Goal: Information Seeking & Learning: Learn about a topic

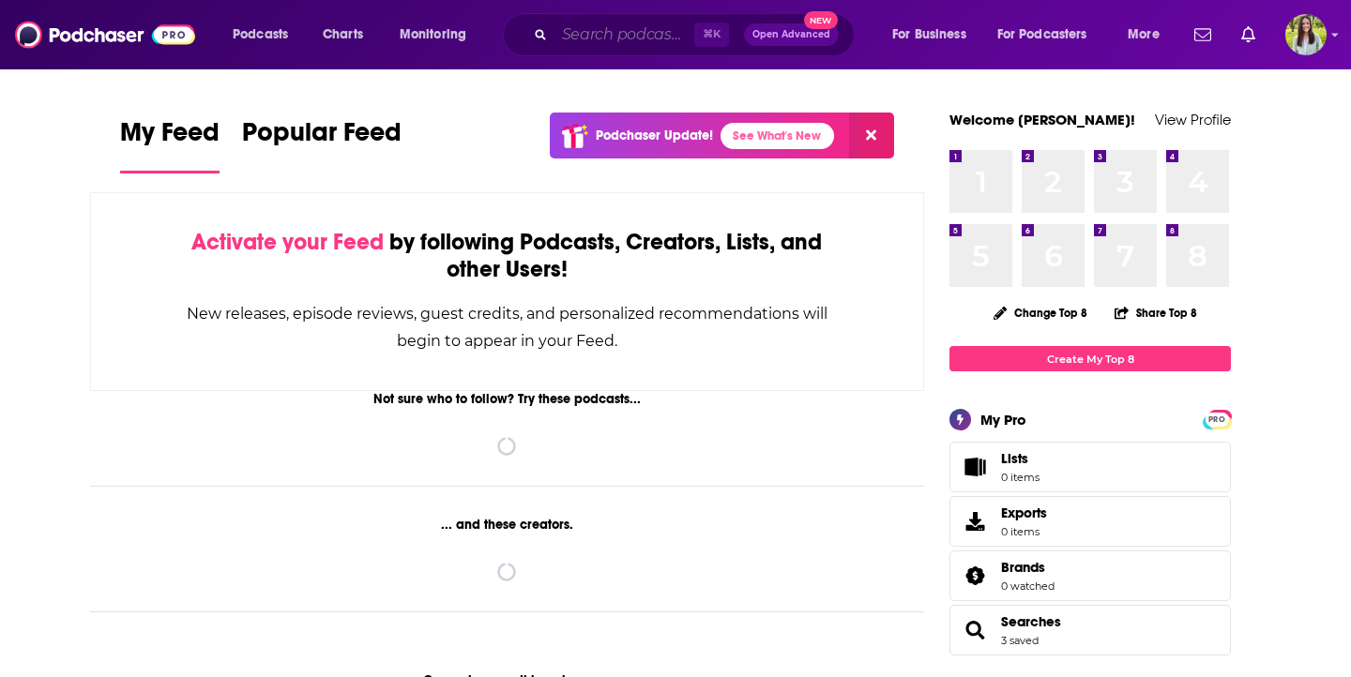
click at [596, 31] on input "Search podcasts, credits, & more..." at bounding box center [624, 35] width 140 height 30
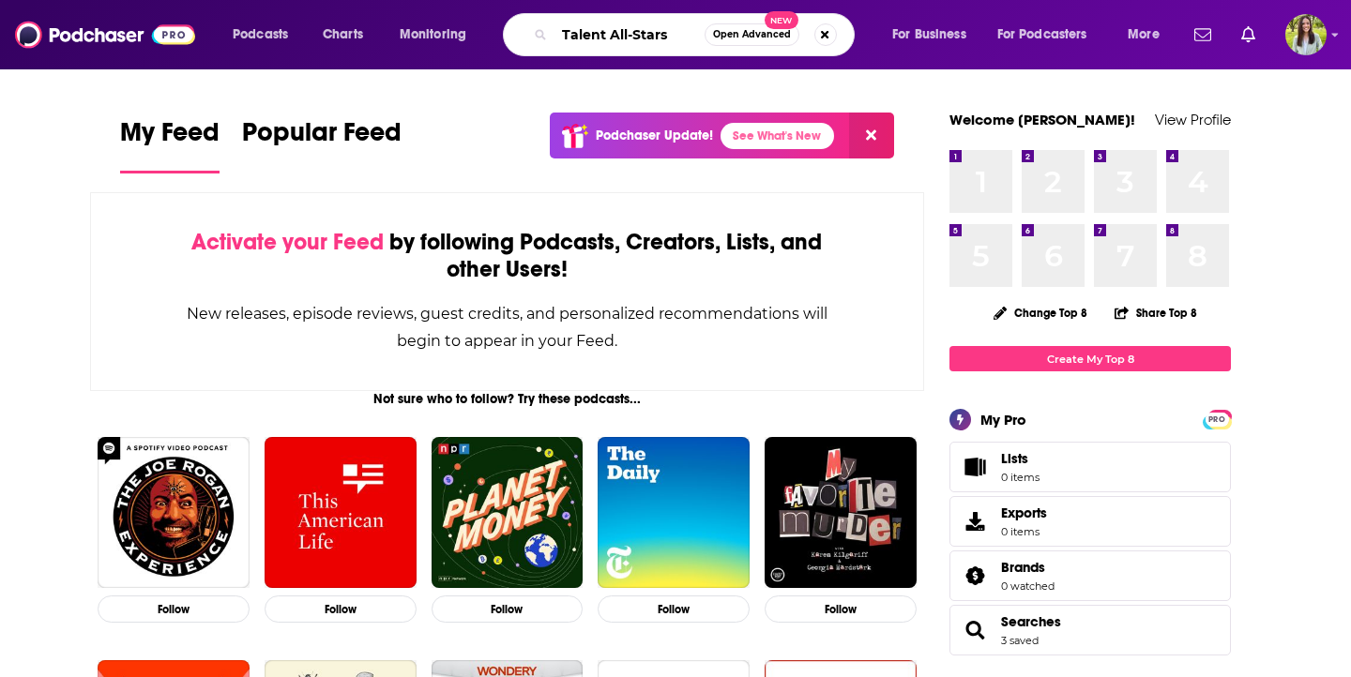
type input "Talent All-Stars"
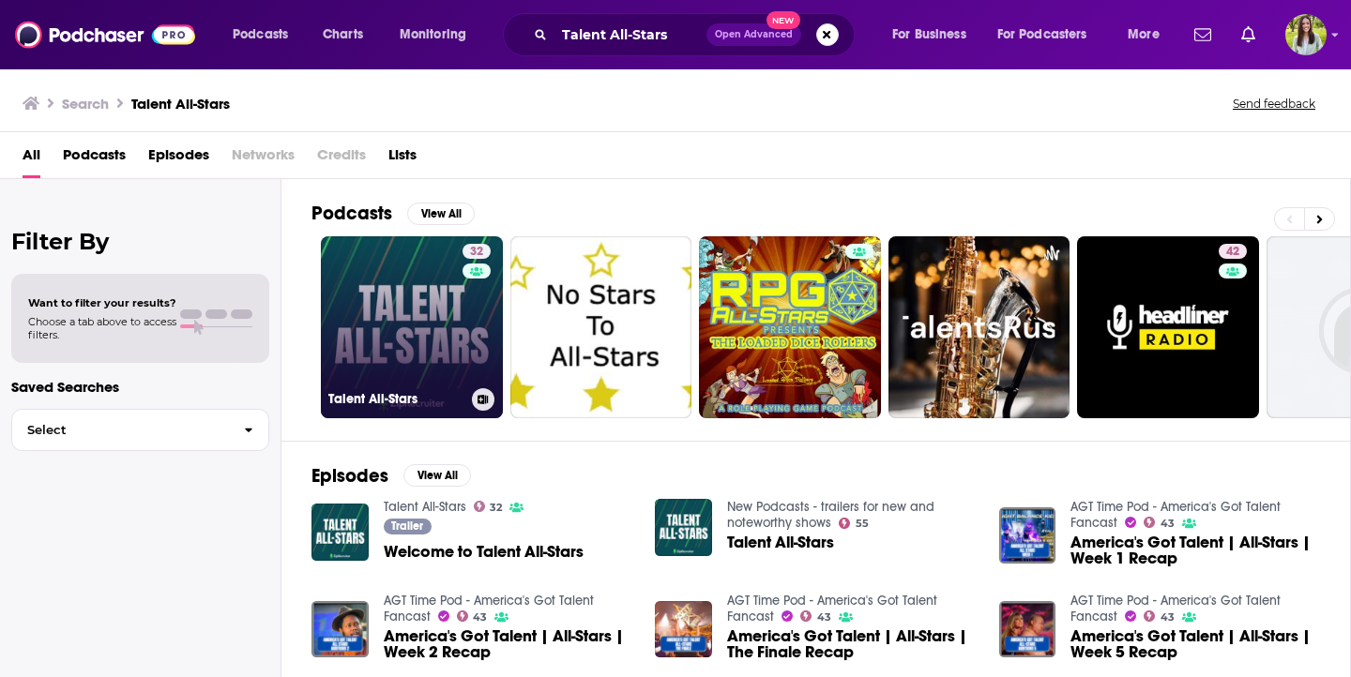
click at [408, 291] on link "32 Talent All-Stars" at bounding box center [412, 327] width 182 height 182
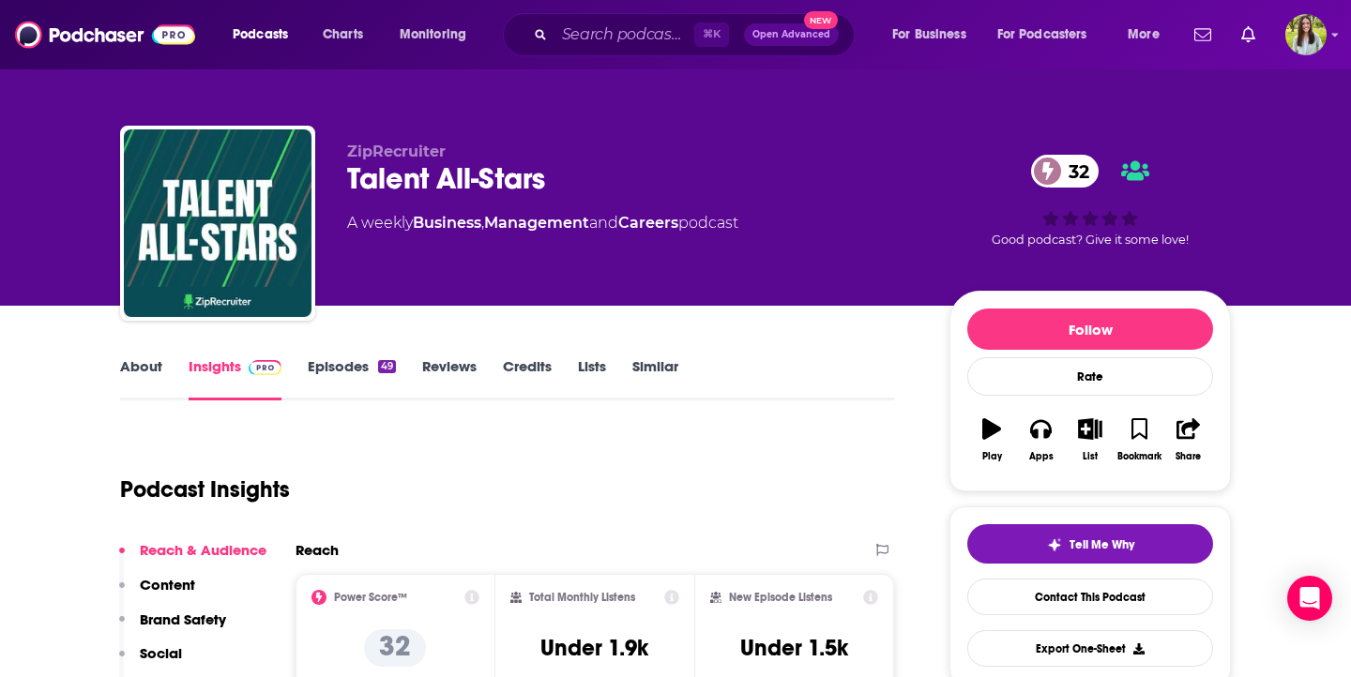
click at [334, 378] on link "Episodes 49" at bounding box center [352, 378] width 88 height 43
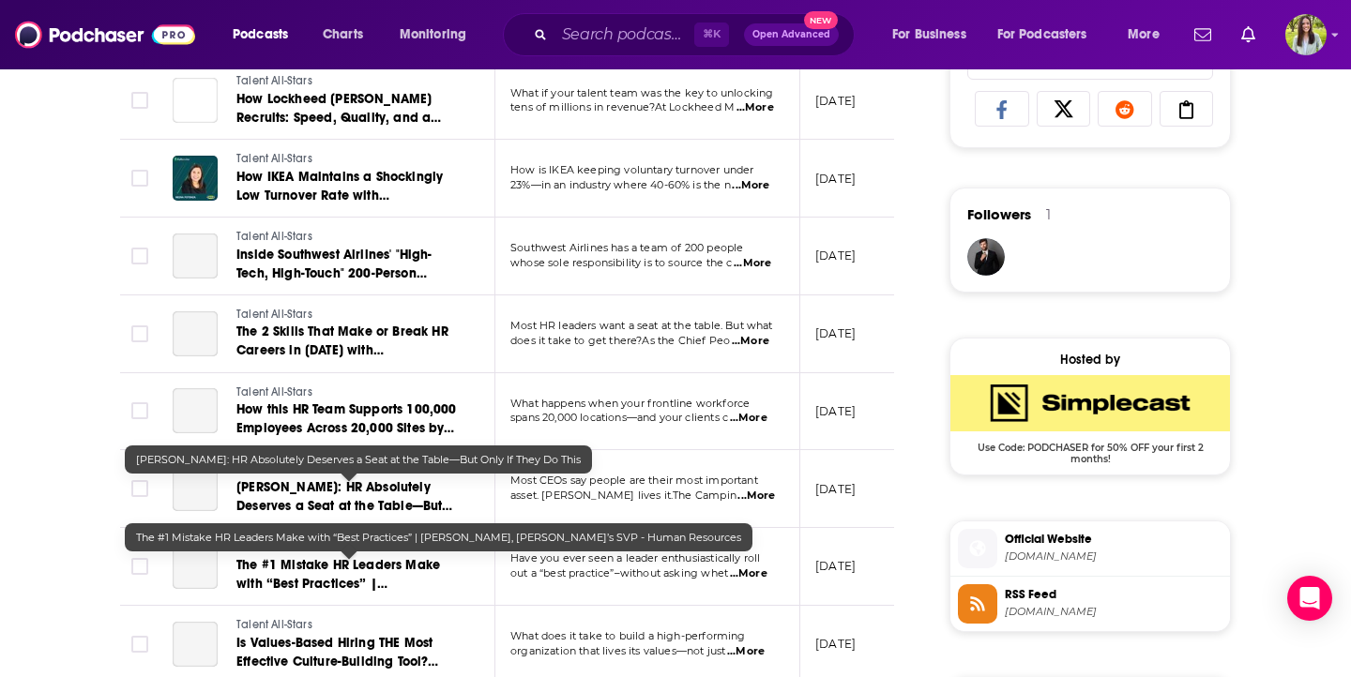
scroll to position [1184, 0]
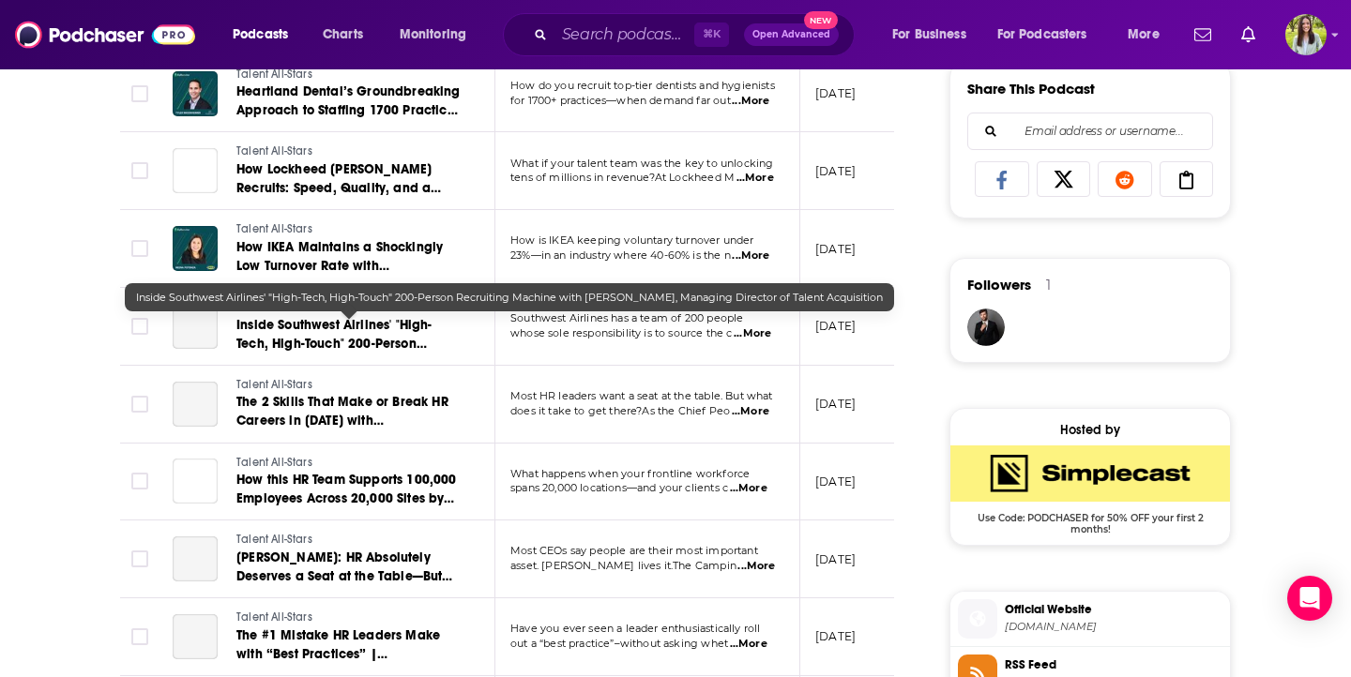
click at [369, 330] on span "Inside Southwest Airlines' "High-Tech, High-Touch" 200-Person Recruiting Machin…" at bounding box center [334, 362] width 196 height 91
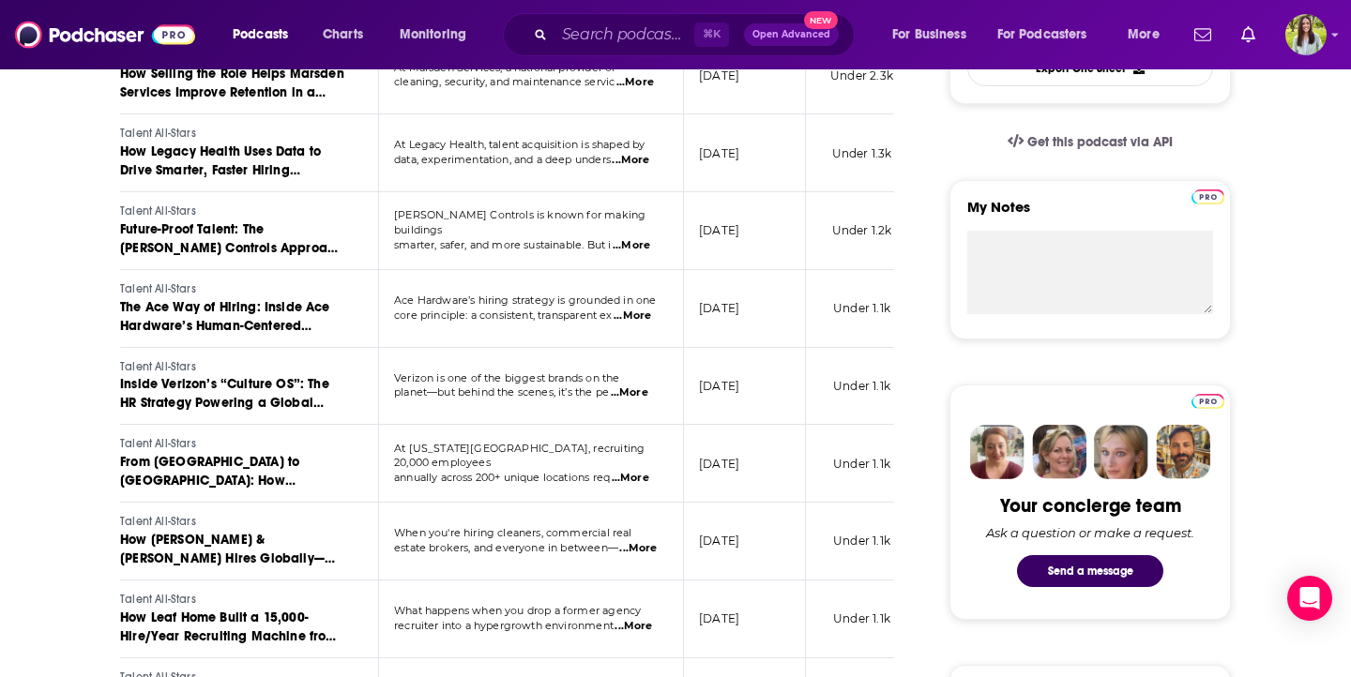
scroll to position [577, 0]
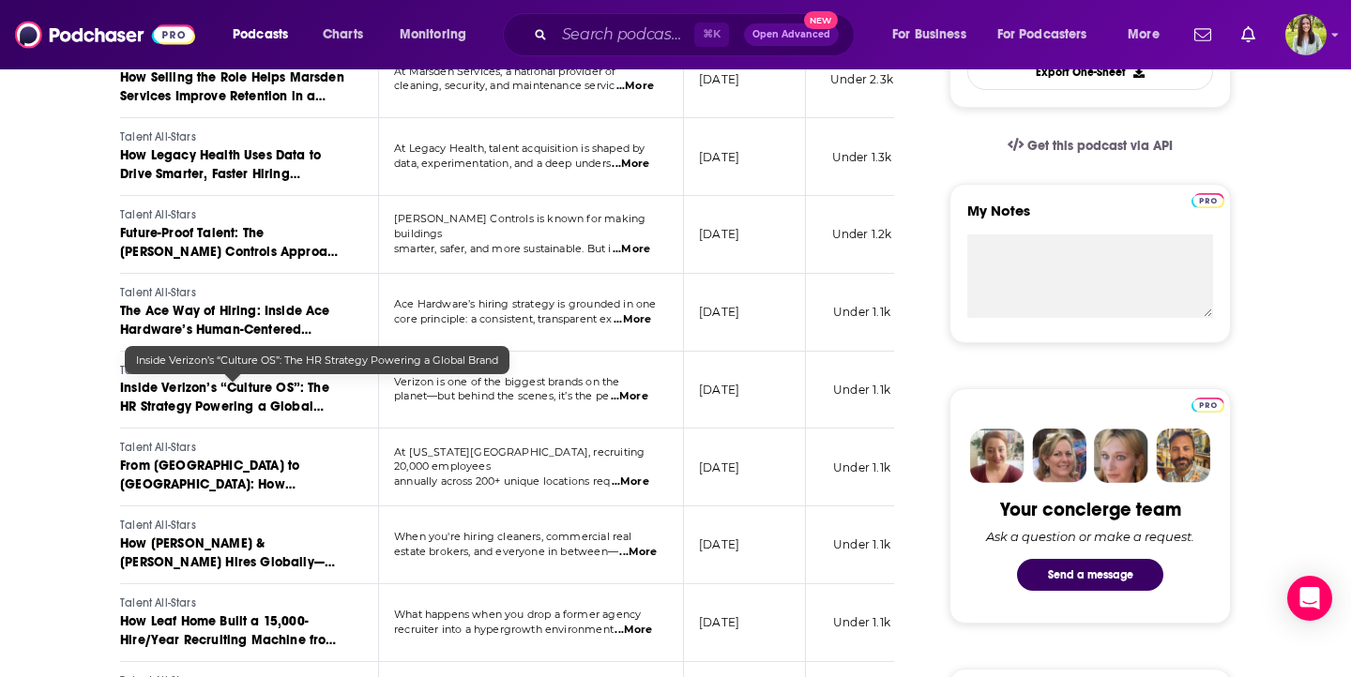
click at [266, 388] on span "Inside Verizon’s “Culture OS”: The HR Strategy Powering a Global Brand" at bounding box center [224, 406] width 209 height 53
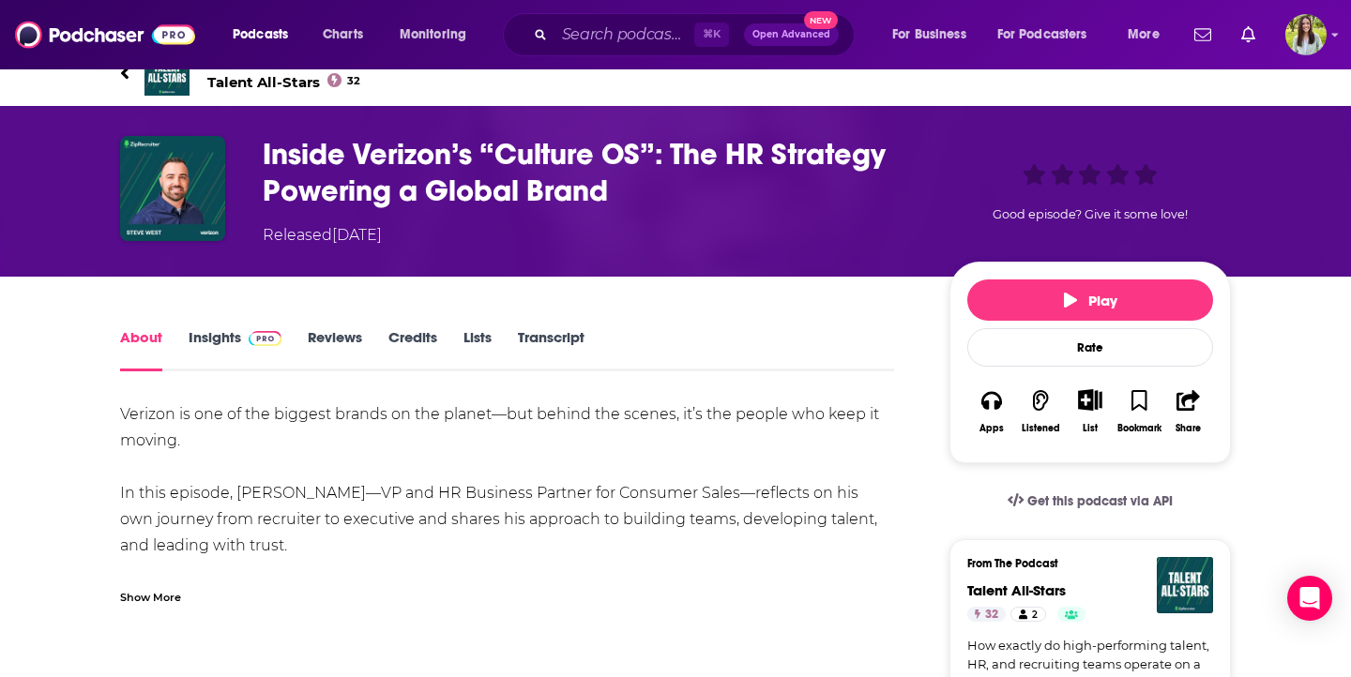
scroll to position [24, 0]
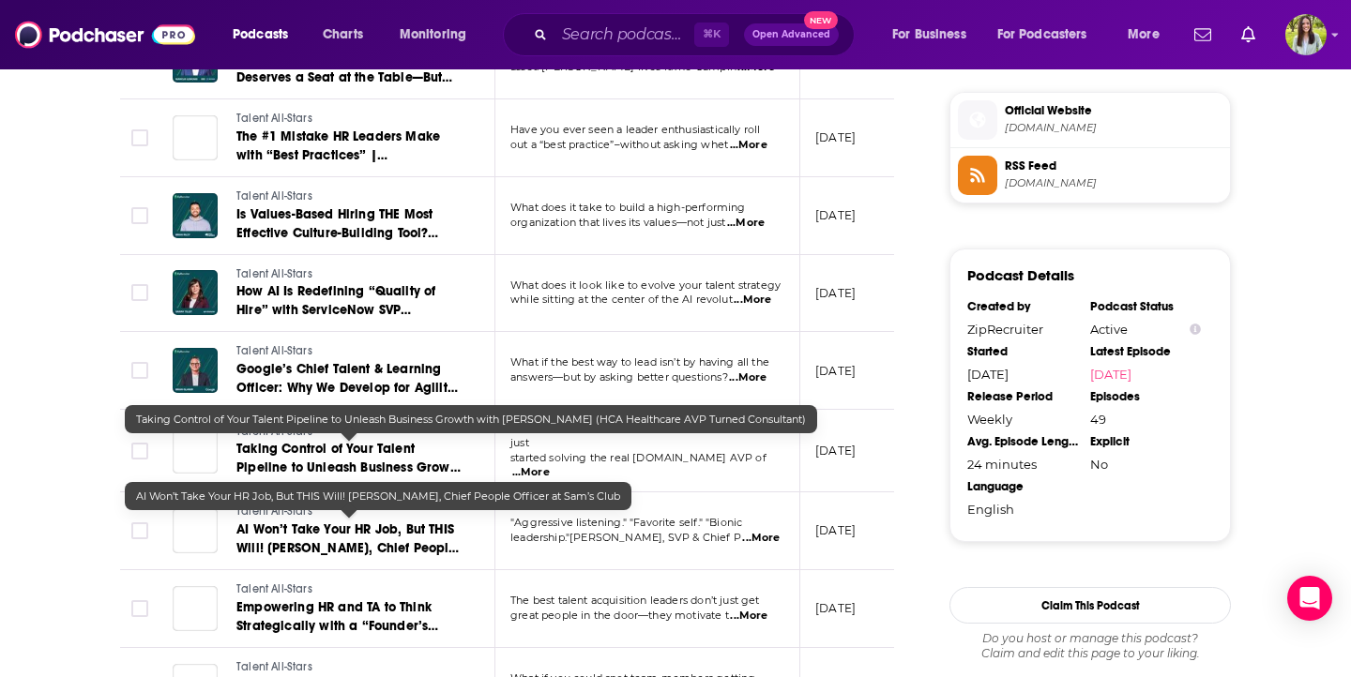
scroll to position [1765, 0]
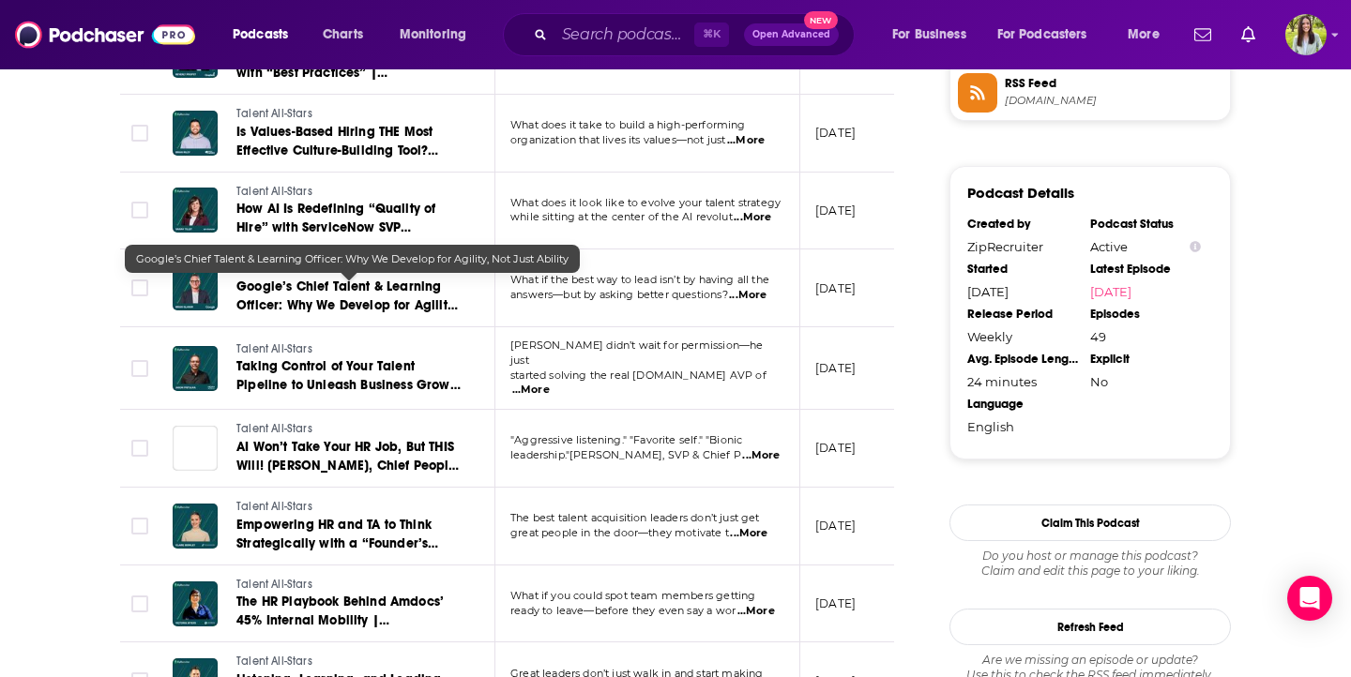
click at [335, 287] on span "Google’s Chief Talent & Learning Officer: Why We Develop for Agility, Not Just …" at bounding box center [346, 305] width 221 height 53
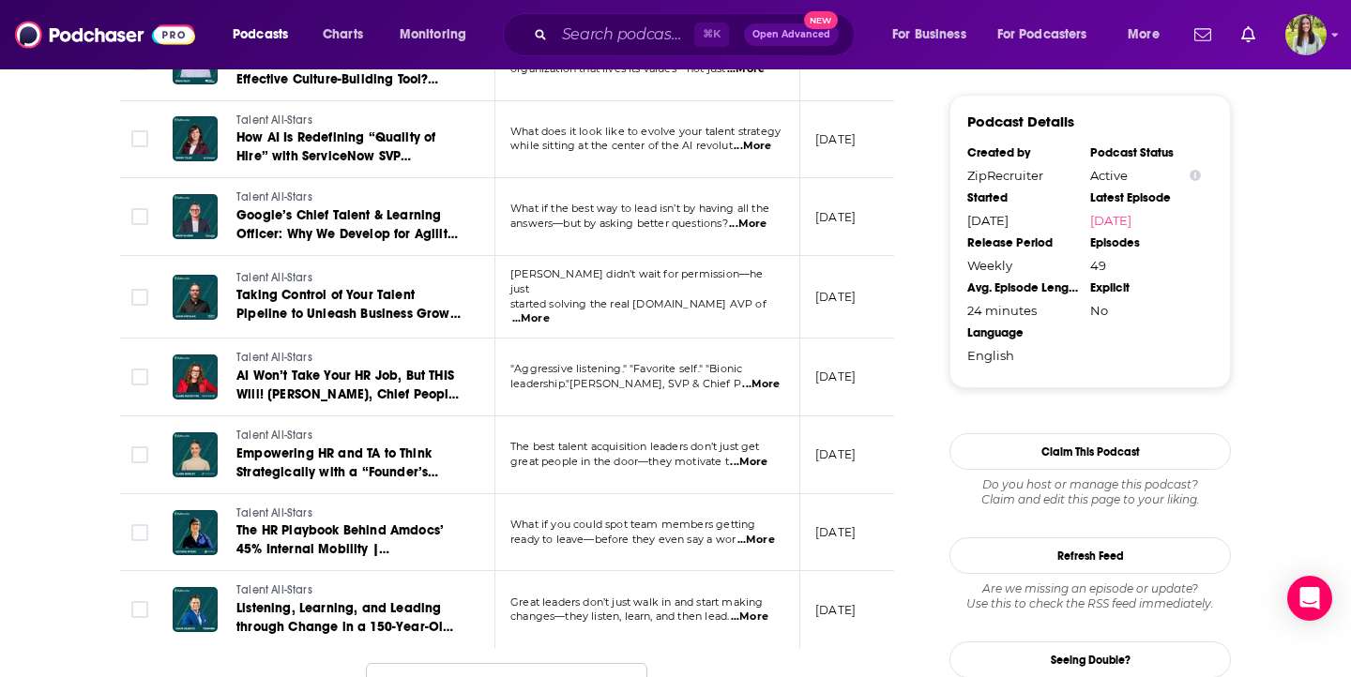
scroll to position [2076, 0]
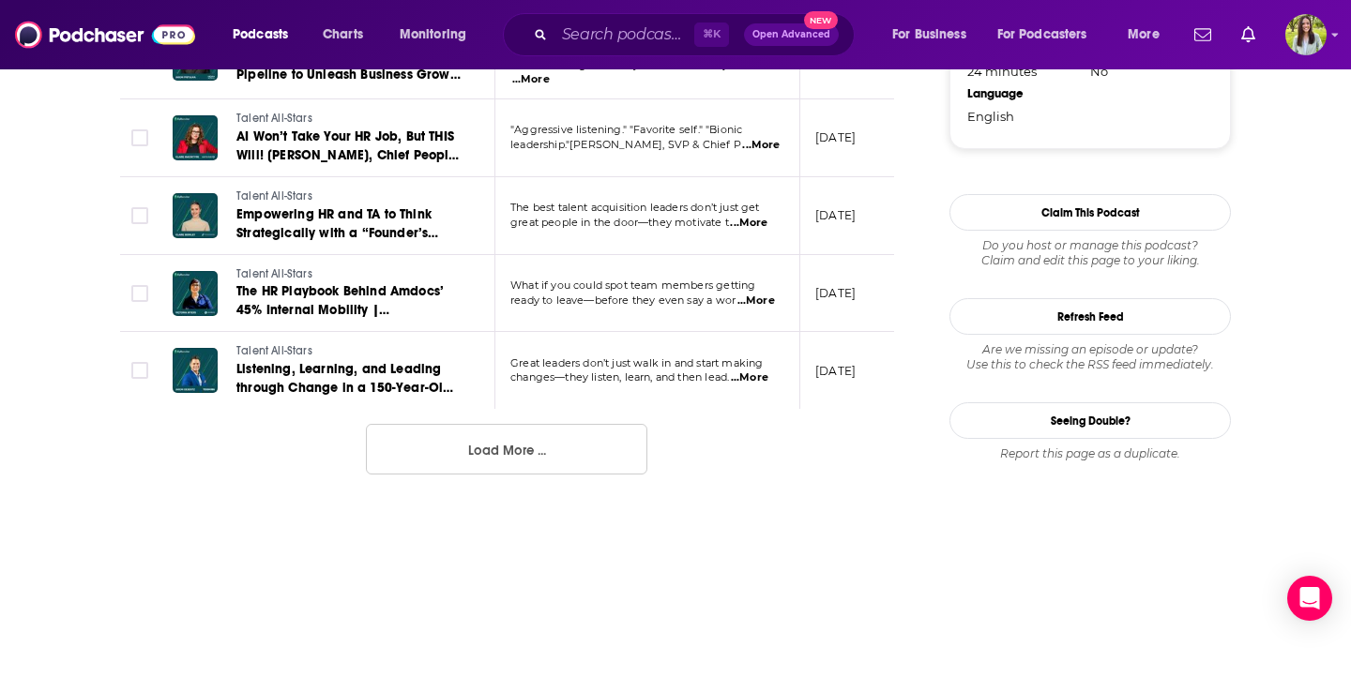
click at [577, 440] on button "Load More ..." at bounding box center [506, 449] width 281 height 51
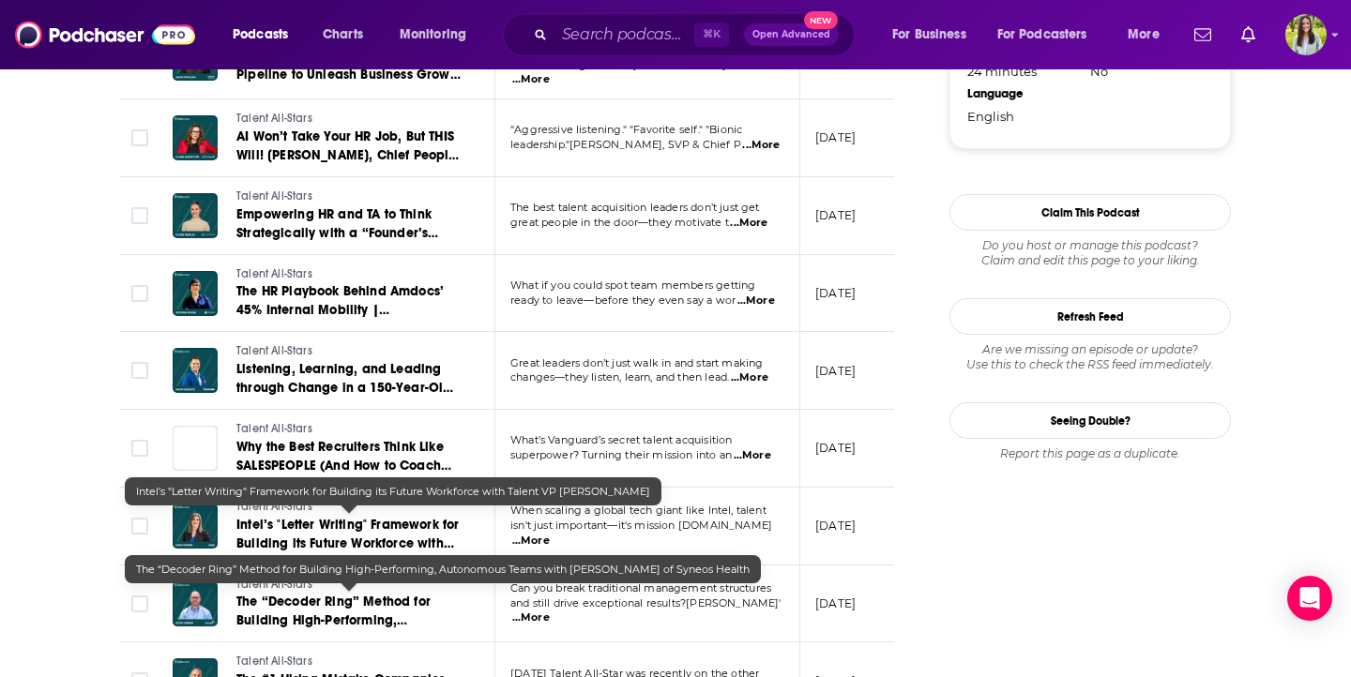
scroll to position [2218, 0]
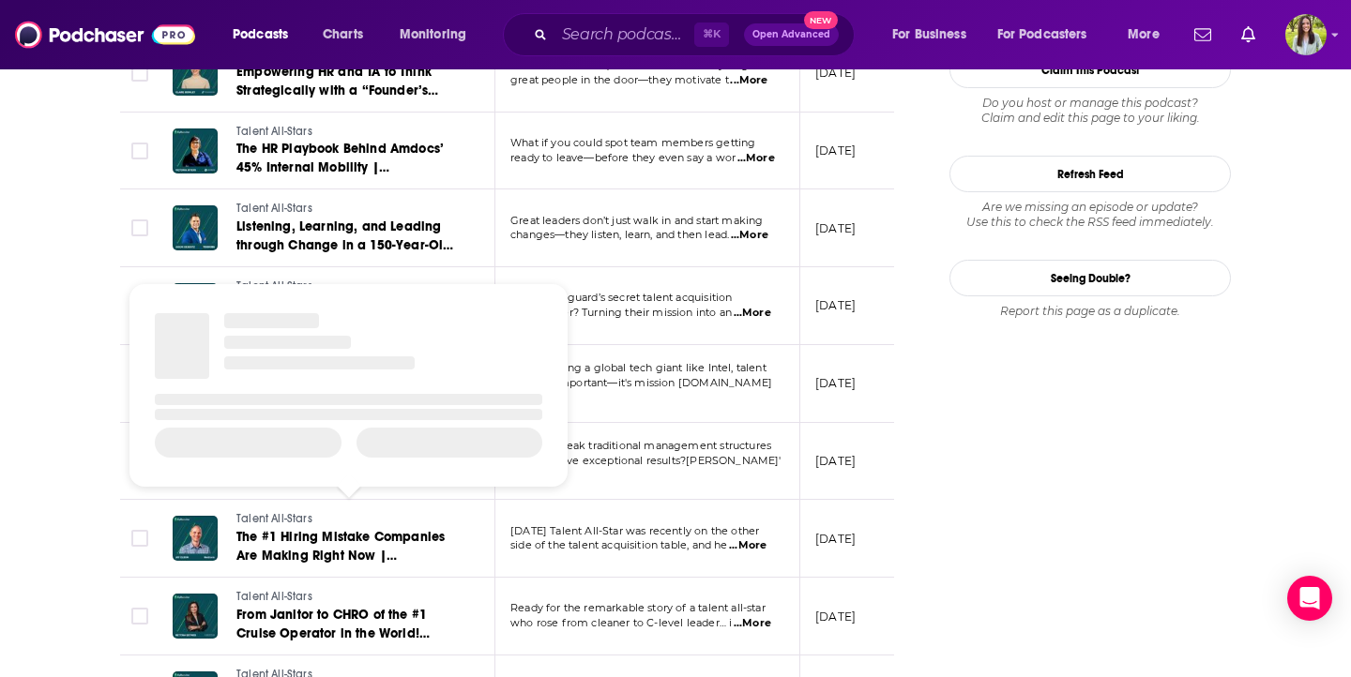
click at [74, 552] on div "About Insights Episodes 49 Reviews Credits Lists Similar Episodes of Talent All…" at bounding box center [675, 103] width 1351 height 4033
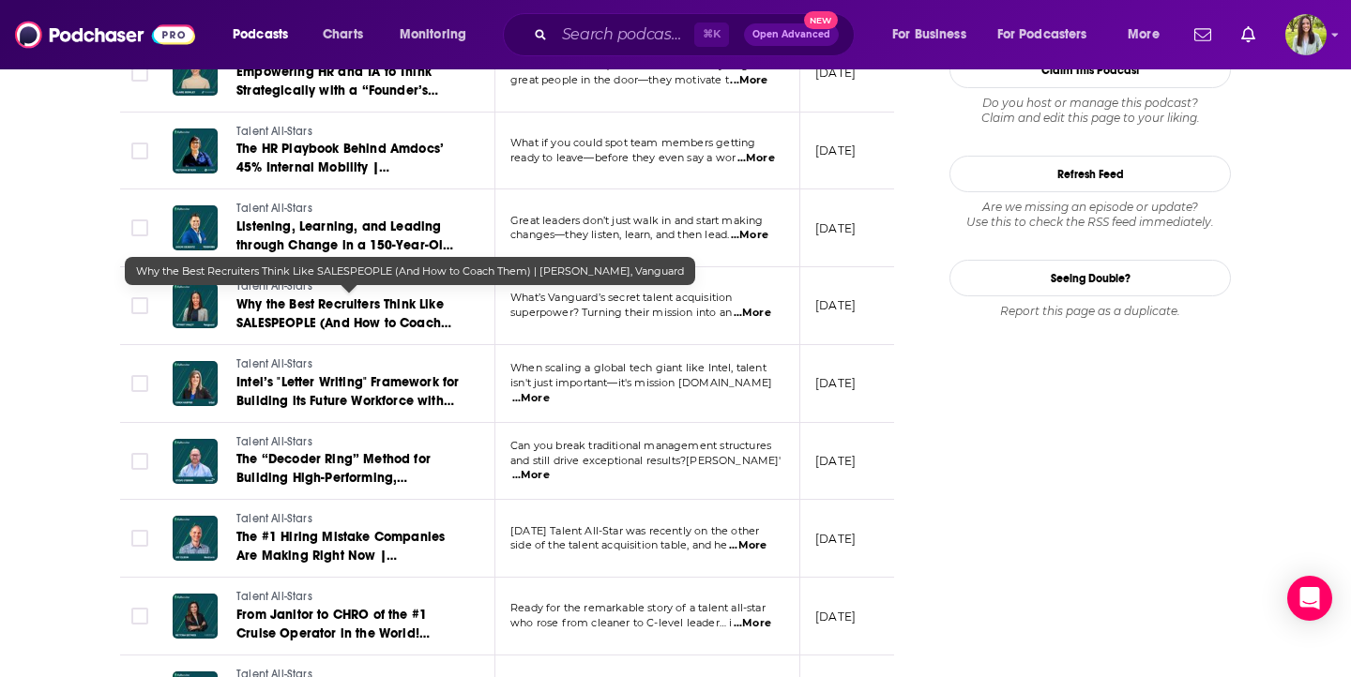
click at [336, 297] on span "Why the Best Recruiters Think Like SALESPEOPLE (And How to Coach Them) | [PERSO…" at bounding box center [347, 322] width 223 height 53
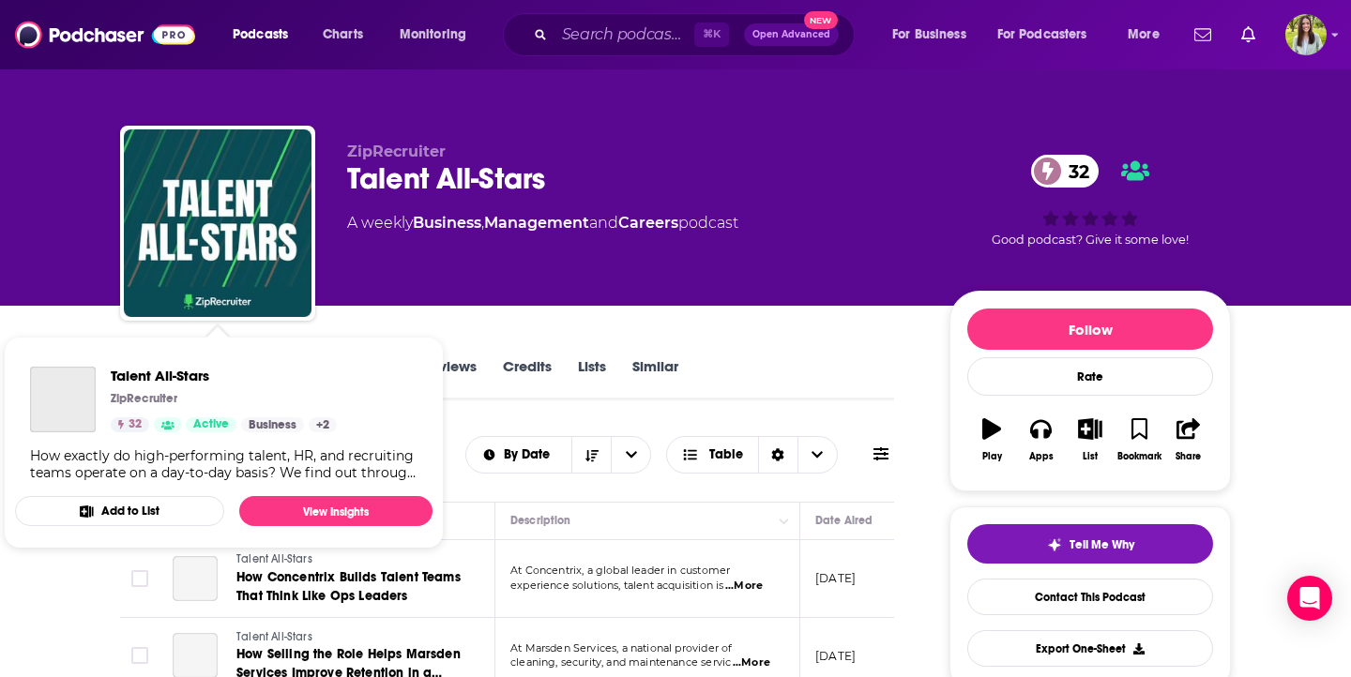
click at [74, 259] on div "ZipRecruiter Talent All-Stars 32 A weekly Business , Management and Careers pod…" at bounding box center [675, 153] width 1351 height 306
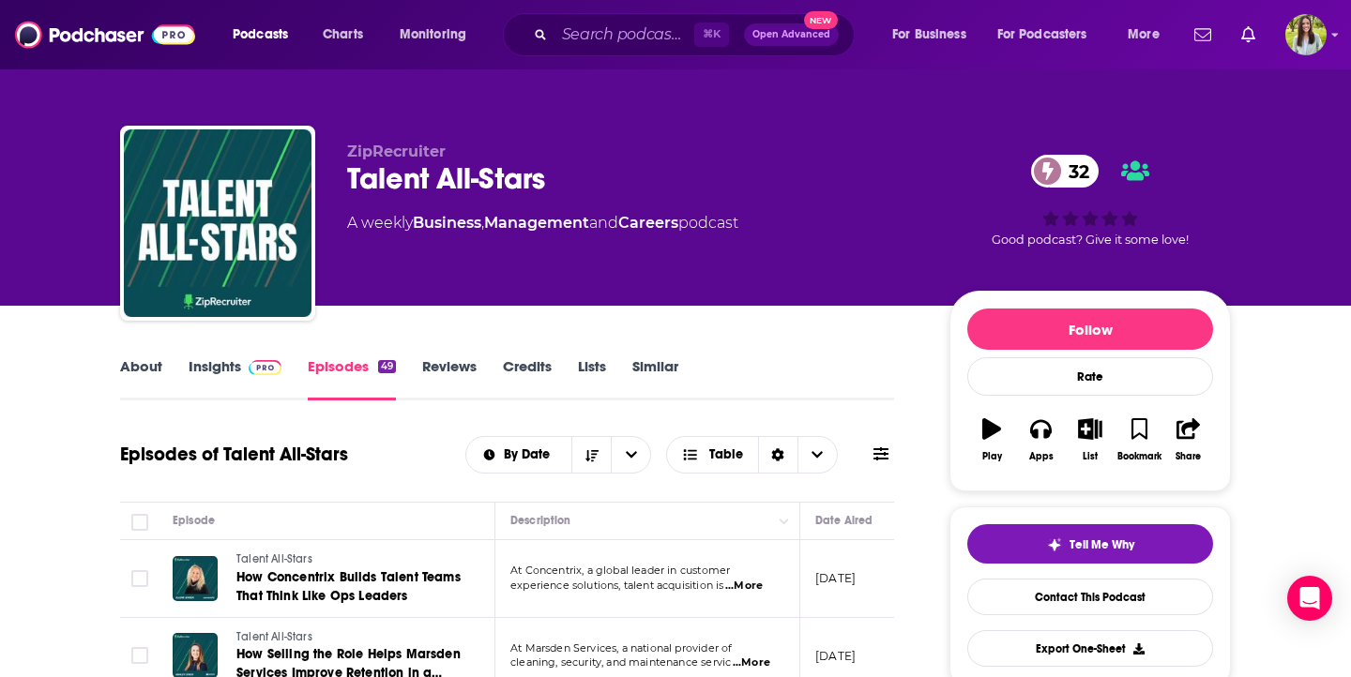
click at [149, 370] on link "About" at bounding box center [141, 378] width 42 height 43
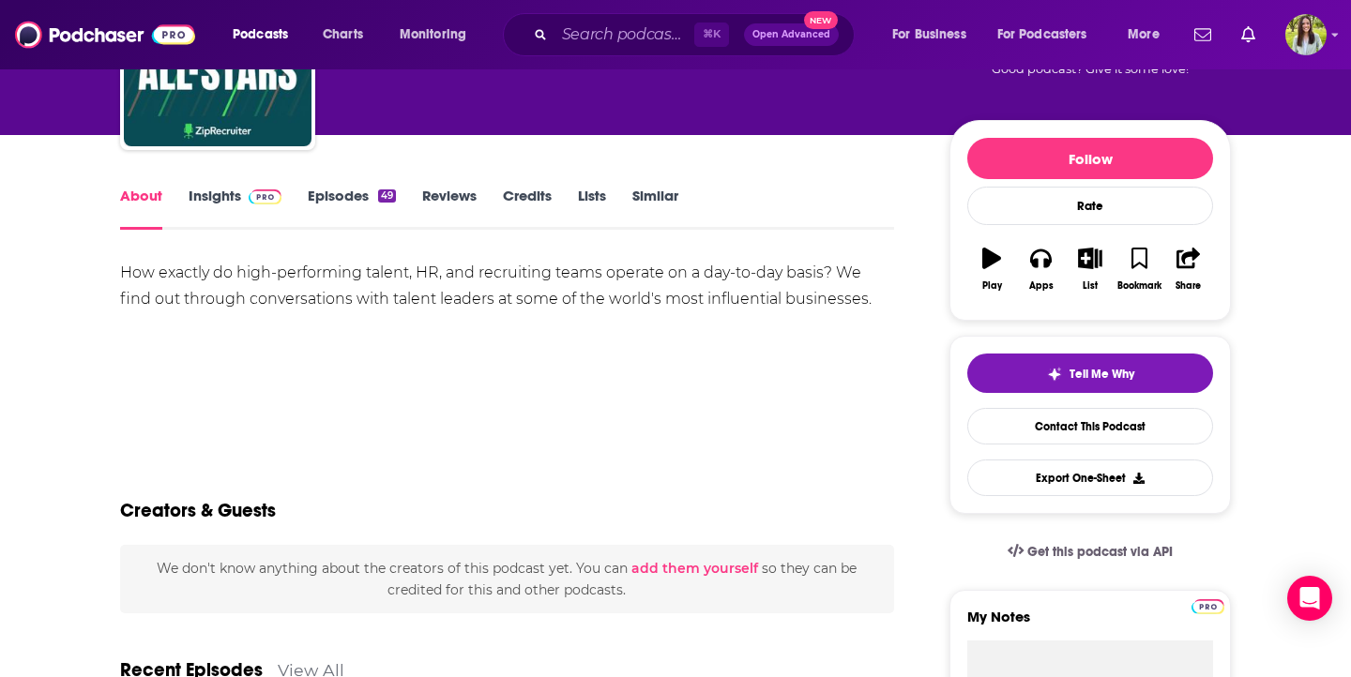
scroll to position [41, 0]
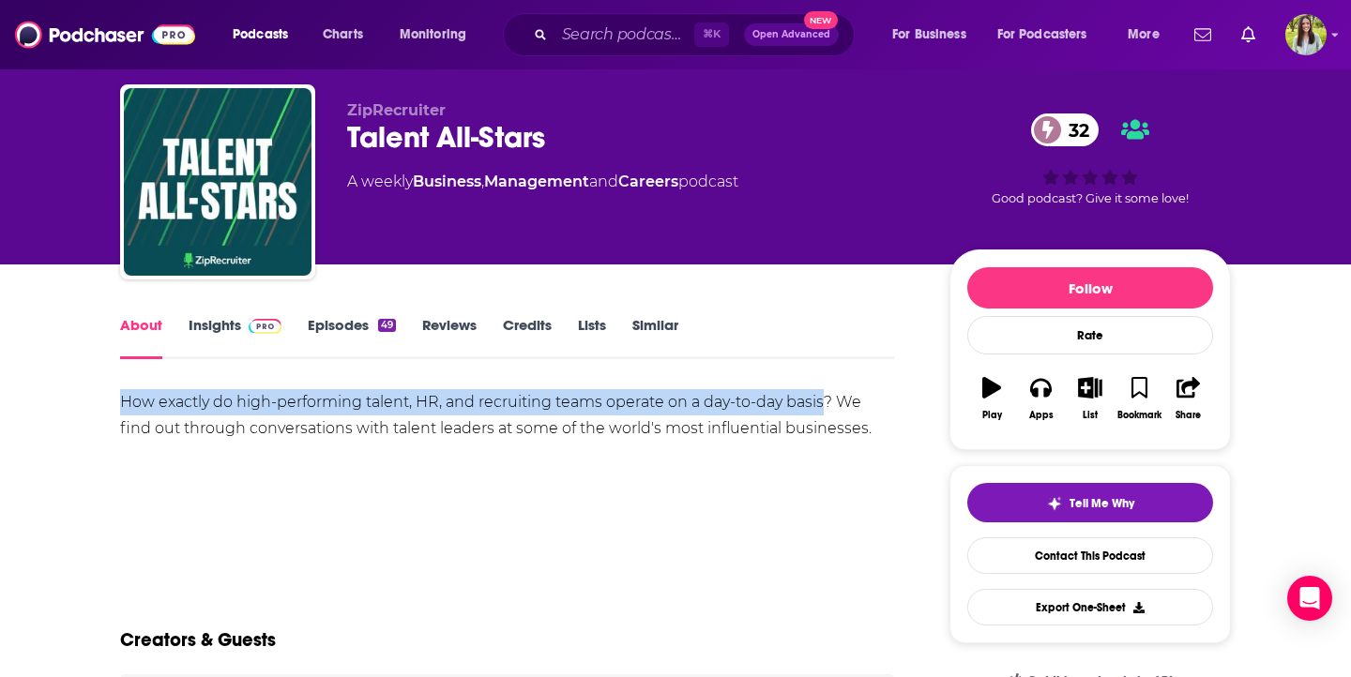
drag, startPoint x: 120, startPoint y: 401, endPoint x: 824, endPoint y: 408, distance: 704.5
click at [824, 408] on div "How exactly do high-performing talent, HR, and recruiting teams operate on a da…" at bounding box center [507, 415] width 774 height 53
copy div "How exactly do high-performing talent, HR, and recruiting teams operate on a da…"
